Goal: Task Accomplishment & Management: Use online tool/utility

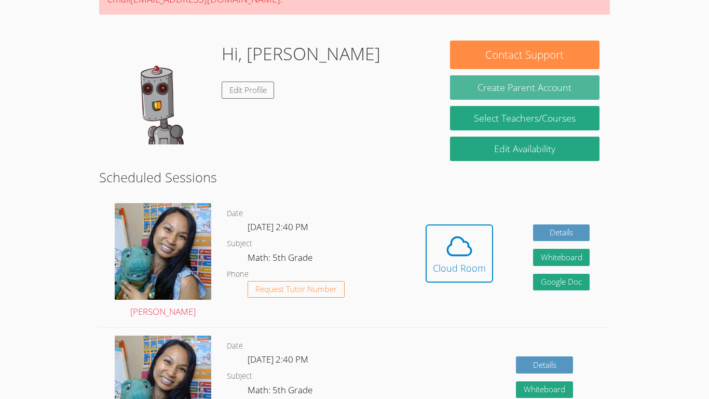
scroll to position [146, 0]
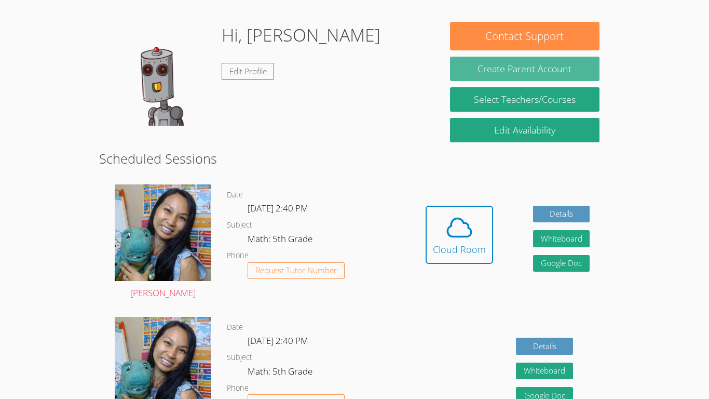
click at [460, 226] on icon at bounding box center [459, 227] width 29 height 29
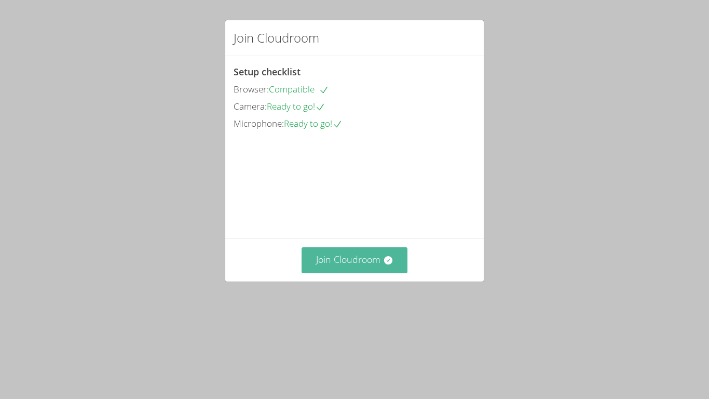
click at [383, 273] on button "Join Cloudroom" at bounding box center [355, 259] width 106 height 25
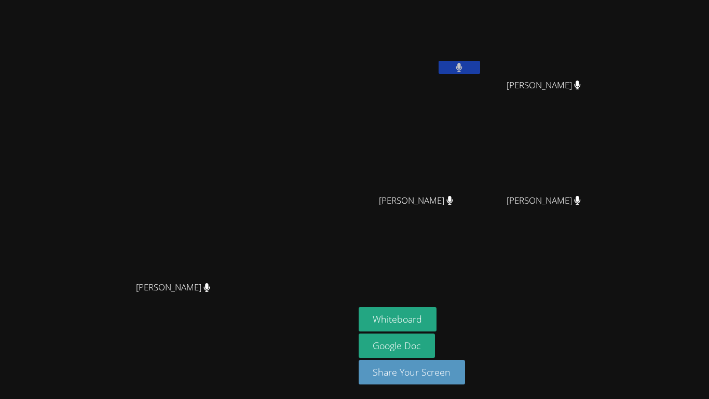
click at [453, 203] on icon at bounding box center [449, 200] width 7 height 9
click at [453, 202] on icon at bounding box center [450, 200] width 6 height 9
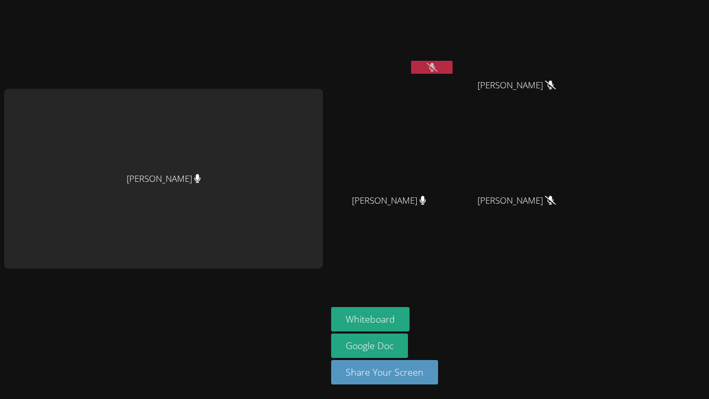
click at [530, 87] on span "Brandon Malvaez" at bounding box center [517, 85] width 78 height 15
click at [538, 85] on span "Brandon Malvaez" at bounding box center [517, 85] width 78 height 15
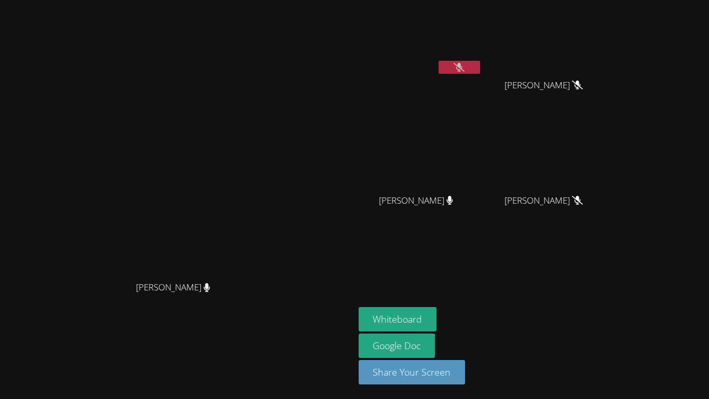
click at [470, 85] on div "ESTEVAN JR ADAME CASILLAS" at bounding box center [421, 59] width 124 height 111
click at [589, 54] on video at bounding box center [548, 39] width 124 height 70
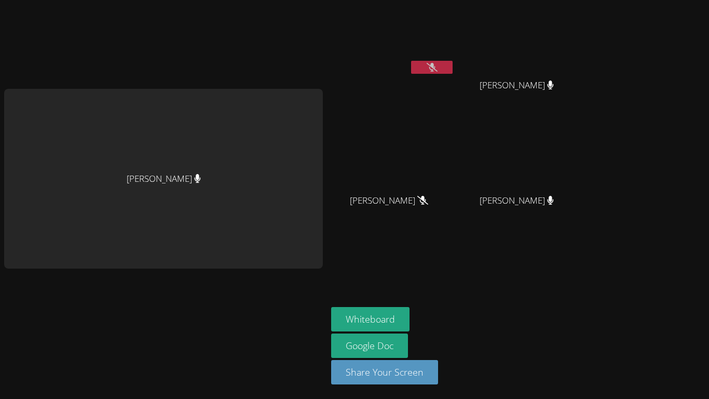
click at [228, 166] on div "[PERSON_NAME]" at bounding box center [163, 179] width 319 height 180
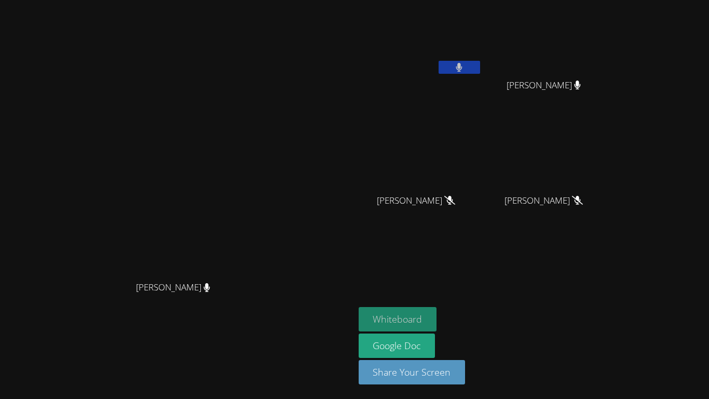
click at [437, 324] on button "Whiteboard" at bounding box center [398, 319] width 78 height 24
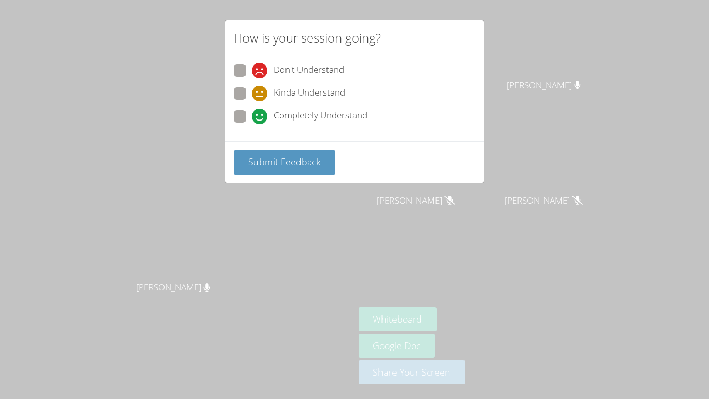
click at [511, 260] on div "How is your session going? Don't Understand Kinda Understand Completely Underst…" at bounding box center [354, 199] width 709 height 399
click at [284, 119] on span "Completely Understand" at bounding box center [321, 116] width 94 height 16
click at [261, 119] on input "Completely Understand" at bounding box center [256, 114] width 9 height 9
radio input "true"
click at [266, 64] on icon at bounding box center [260, 71] width 16 height 16
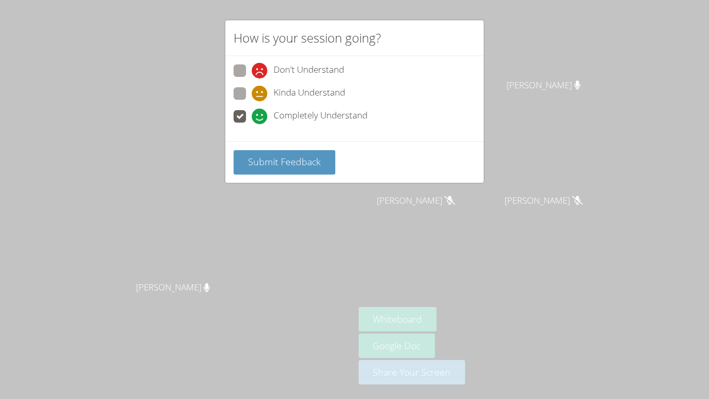
click at [261, 64] on input "Don't Understand" at bounding box center [256, 68] width 9 height 9
radio input "true"
click at [280, 117] on span "Completely Understand" at bounding box center [321, 116] width 94 height 16
click at [261, 117] on input "Completely Understand" at bounding box center [256, 114] width 9 height 9
radio input "true"
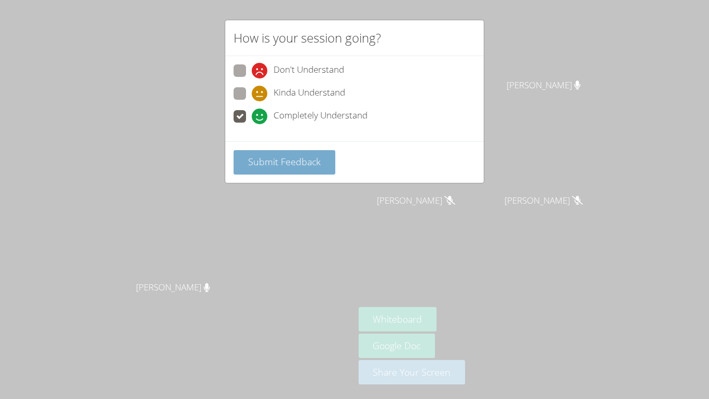
click at [257, 156] on span "Submit Feedback" at bounding box center [284, 161] width 73 height 12
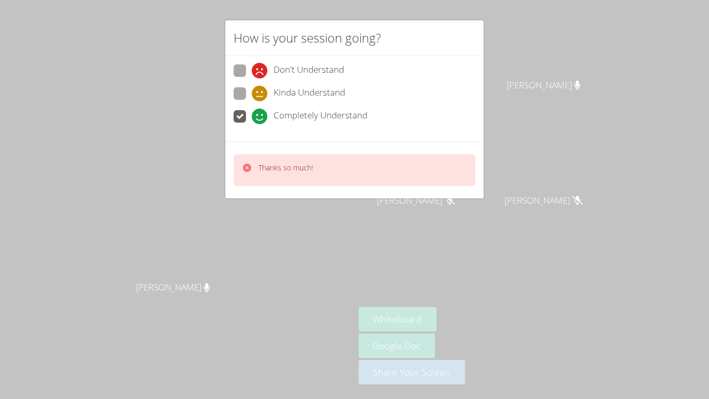
click at [292, 229] on div "How is your session going? Don't Understand Kinda Understand Completely Underst…" at bounding box center [354, 199] width 709 height 399
click at [255, 229] on video at bounding box center [177, 178] width 156 height 195
